Goal: Task Accomplishment & Management: Use online tool/utility

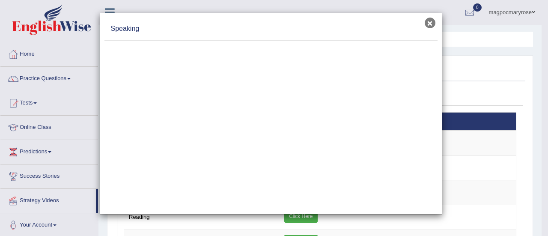
click at [430, 21] on button "×" at bounding box center [430, 23] width 11 height 11
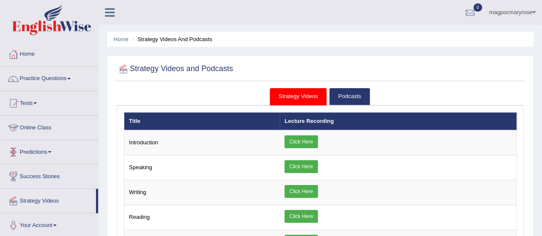
click at [38, 129] on link "Online Class" at bounding box center [49, 126] width 98 height 21
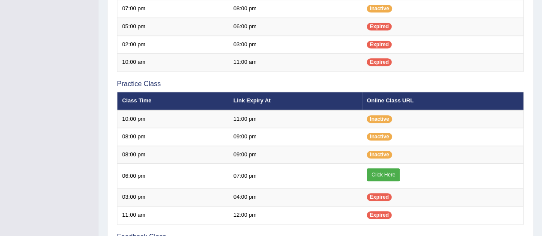
scroll to position [245, 0]
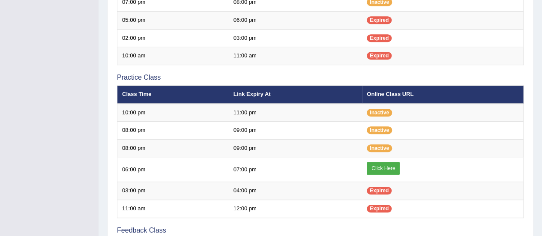
drag, startPoint x: 548, startPoint y: 30, endPoint x: 539, endPoint y: 117, distance: 87.9
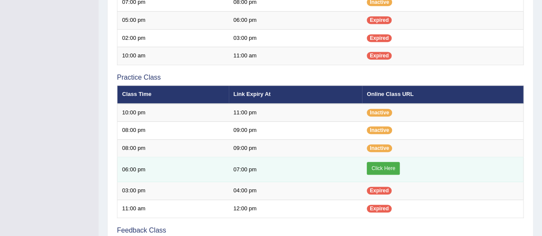
click at [388, 166] on link "Click Here" at bounding box center [383, 168] width 33 height 13
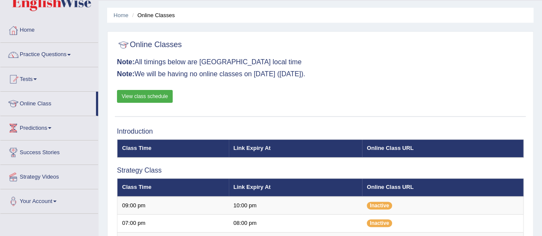
scroll to position [22, 0]
